Goal: Task Accomplishment & Management: Manage account settings

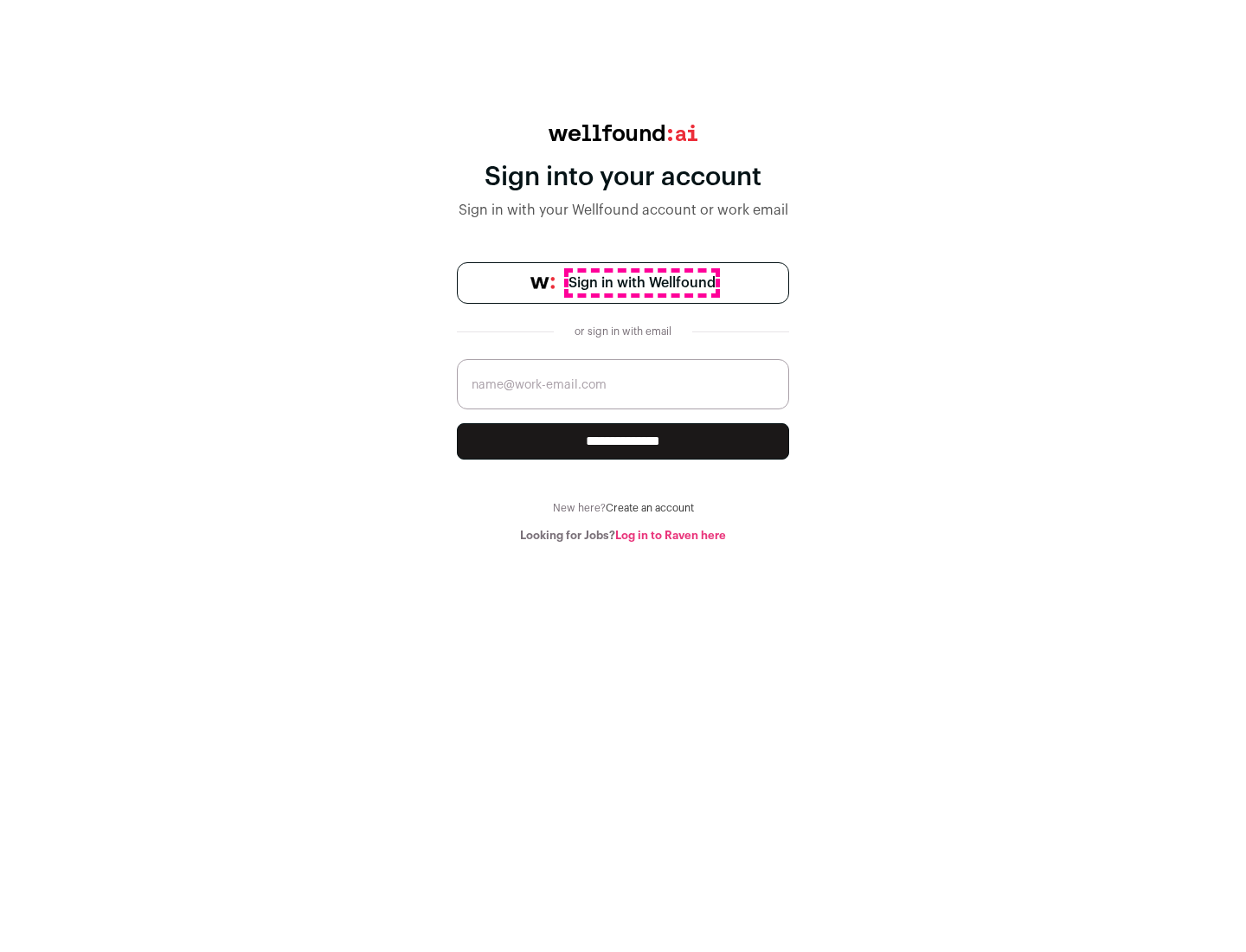
click at [641, 283] on span "Sign in with Wellfound" at bounding box center [642, 282] width 147 height 21
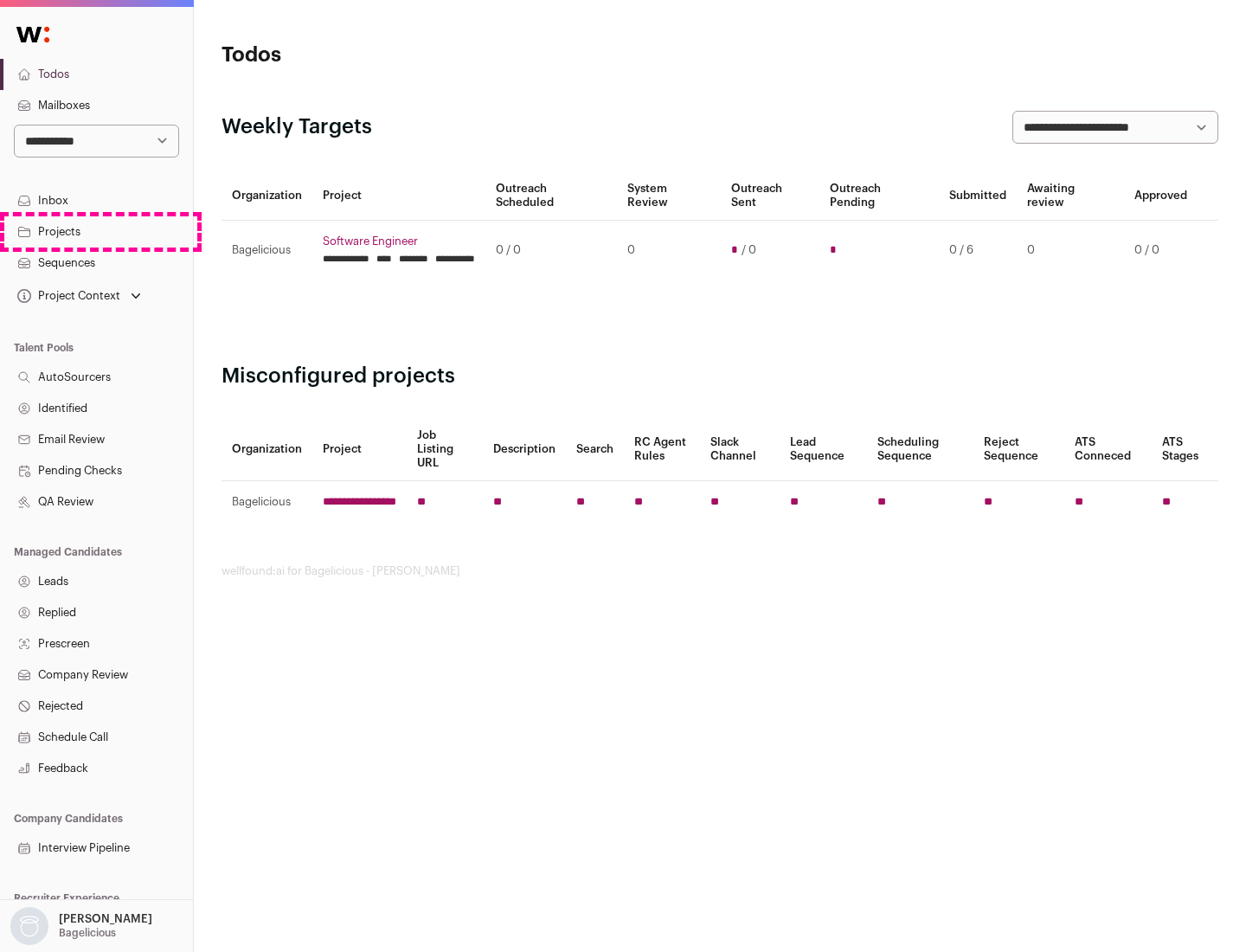
click at [96, 231] on link "Projects" at bounding box center [96, 231] width 193 height 31
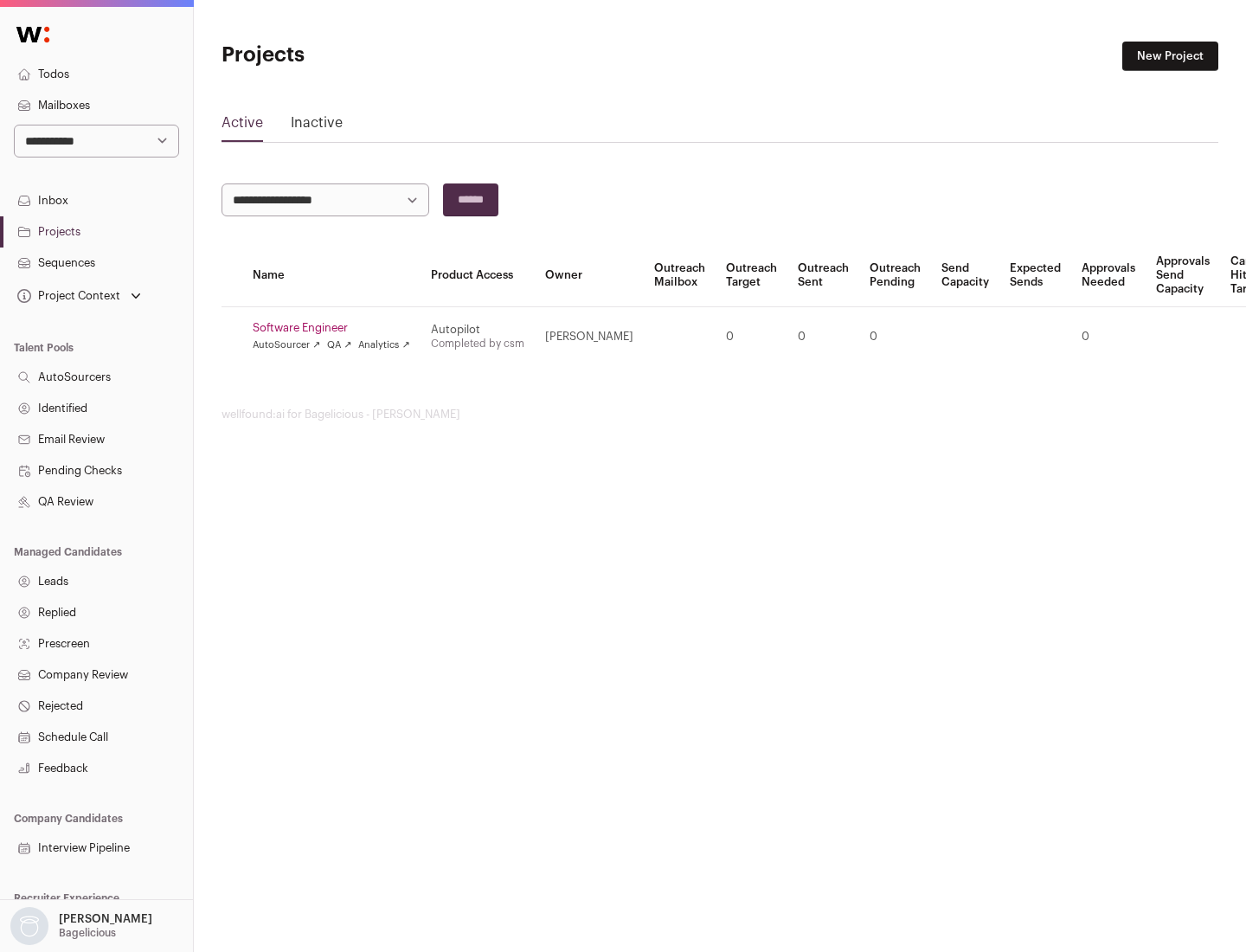
click at [337, 328] on link "Software Engineer" at bounding box center [331, 328] width 157 height 14
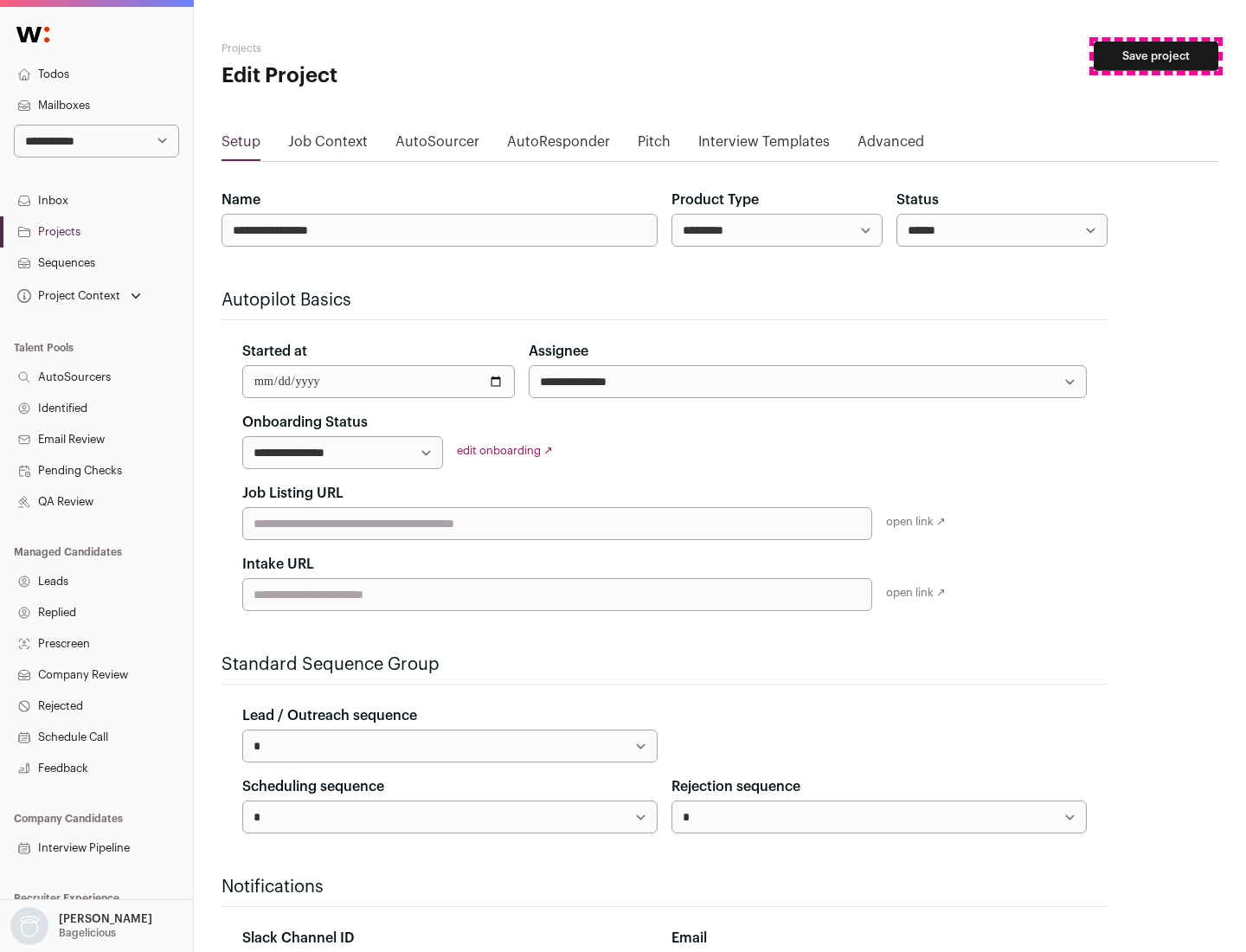
click at [1156, 56] on button "Save project" at bounding box center [1156, 56] width 125 height 30
